Goal: Information Seeking & Learning: Learn about a topic

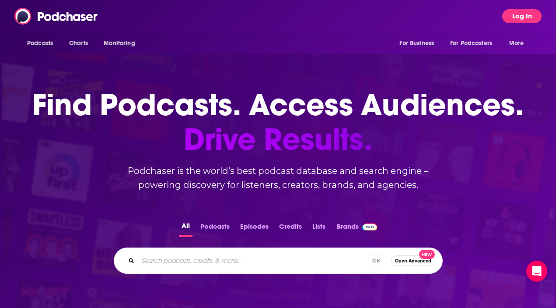
click at [509, 17] on button "Log In" at bounding box center [521, 16] width 39 height 14
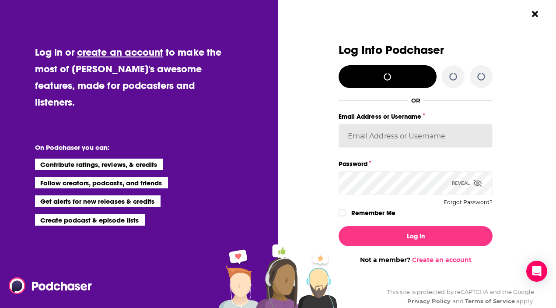
type input "[EMAIL_ADDRESS][DOMAIN_NAME]"
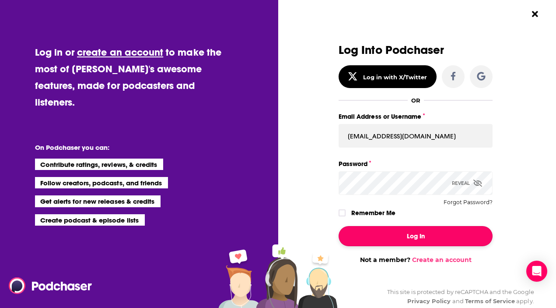
click at [366, 233] on button "Log In" at bounding box center [416, 236] width 154 height 20
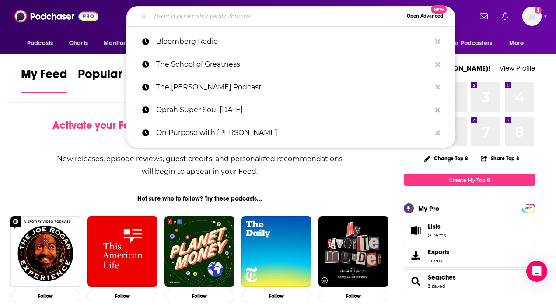
click at [199, 14] on input "Search podcasts, credits, & more..." at bounding box center [277, 16] width 253 height 14
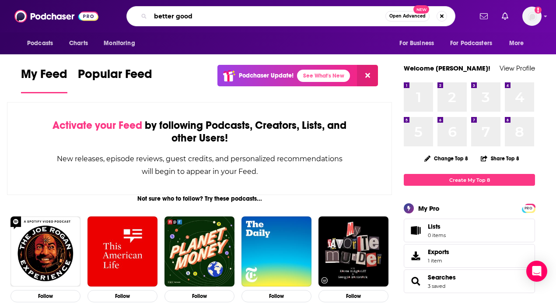
type input "better good"
